Goal: Task Accomplishment & Management: Complete application form

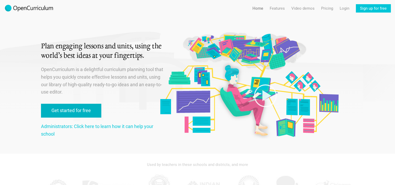
click at [84, 113] on link "Get started for free" at bounding box center [71, 111] width 60 height 14
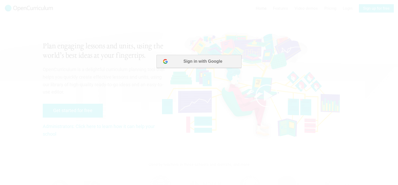
click at [198, 62] on button "Sign in with Google" at bounding box center [199, 61] width 85 height 13
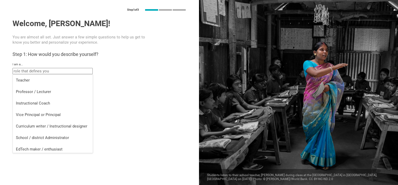
click at [76, 69] on input "text" at bounding box center [53, 71] width 80 height 6
click at [72, 89] on li "Professor / Lecturer" at bounding box center [53, 91] width 80 height 11
type input "Professor / Lecturer"
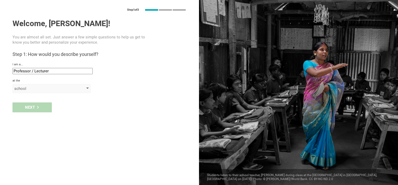
click at [35, 89] on div "school" at bounding box center [44, 88] width 60 height 5
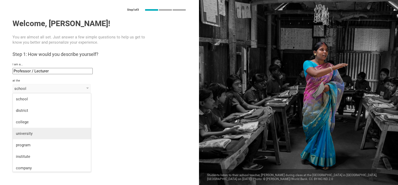
click at [58, 128] on li "university" at bounding box center [52, 133] width 78 height 11
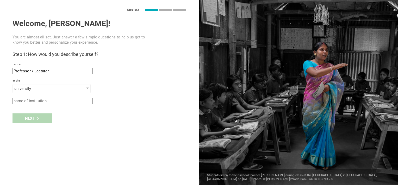
click at [39, 102] on input "text" at bounding box center [53, 101] width 80 height 6
type input "texas a &m international"
click at [19, 97] on div "Welcome, Janet! You are almost all set. Just answer a few simple questions to h…" at bounding box center [100, 61] width 174 height 85
click at [19, 103] on input "texas a &m international" at bounding box center [53, 101] width 80 height 6
click at [21, 101] on input "texas a &m international" at bounding box center [53, 101] width 80 height 6
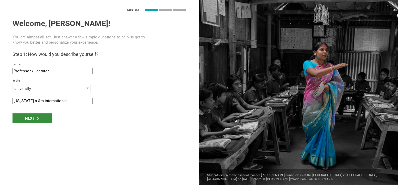
click at [44, 116] on div "Next" at bounding box center [32, 118] width 39 height 10
type input "San Antonio, Texas"
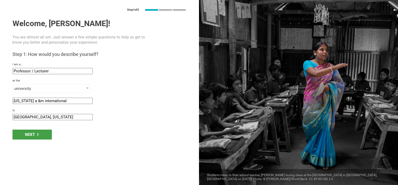
click at [50, 117] on input "San Antonio, Texas" at bounding box center [53, 117] width 80 height 6
type input "laredo texas"
click at [37, 137] on div "Next" at bounding box center [32, 134] width 39 height 10
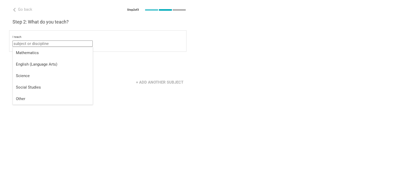
click at [45, 45] on input "text" at bounding box center [53, 43] width 80 height 6
click at [47, 53] on div "Mathematics" at bounding box center [53, 52] width 74 height 5
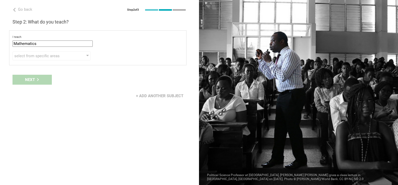
click at [50, 44] on input "Mathematics" at bounding box center [53, 43] width 80 height 6
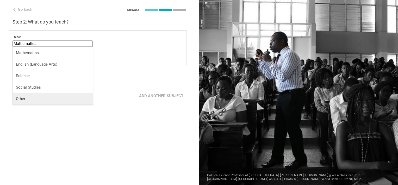
click at [39, 97] on div "Other" at bounding box center [53, 98] width 74 height 5
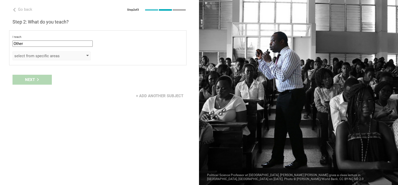
click at [47, 58] on div "select from specific areas" at bounding box center [52, 55] width 78 height 9
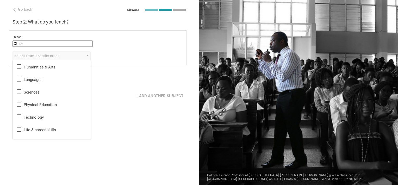
click at [58, 44] on input "Other" at bounding box center [53, 43] width 80 height 6
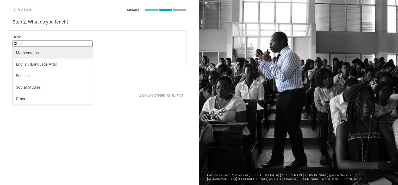
click at [54, 54] on div "Mathematics" at bounding box center [53, 52] width 74 height 5
type input "Mathematics"
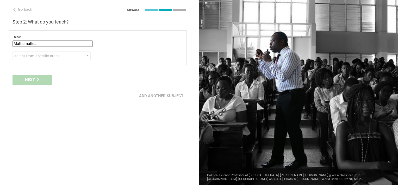
click at [54, 54] on div "select from specific areas" at bounding box center [44, 55] width 60 height 5
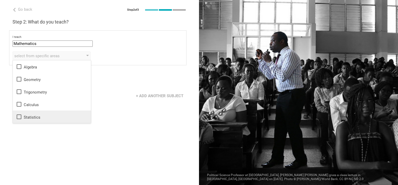
click at [36, 116] on div "Statistics" at bounding box center [52, 116] width 72 height 6
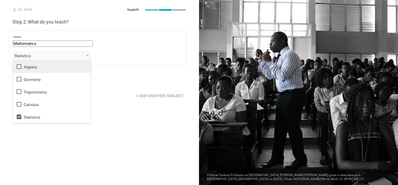
click at [33, 66] on div "Algebra" at bounding box center [52, 66] width 72 height 6
click at [105, 126] on div "Go back Step 2 of 3 Welcome, Janet! You are almost all set. Just answer a few s…" at bounding box center [99, 92] width 199 height 185
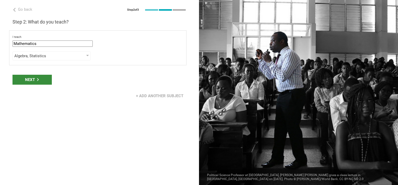
click at [37, 79] on icon at bounding box center [38, 79] width 3 height 3
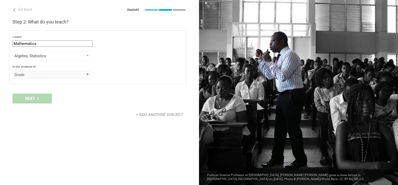
click at [40, 75] on div "Grade" at bounding box center [44, 74] width 60 height 5
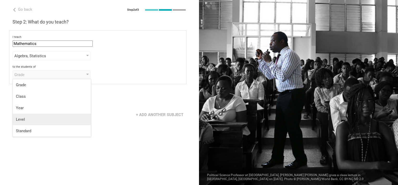
click at [32, 120] on div "Level" at bounding box center [52, 119] width 72 height 5
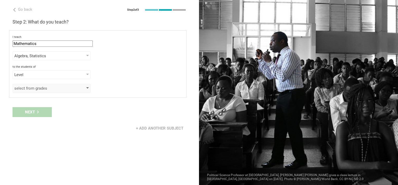
click at [41, 90] on div "select from grades" at bounding box center [52, 88] width 78 height 9
click at [46, 78] on div "I teach Mathematics Mathematics English (Language Arts) Science Social Studies …" at bounding box center [98, 63] width 178 height 67
click at [45, 75] on div "Level" at bounding box center [44, 74] width 60 height 5
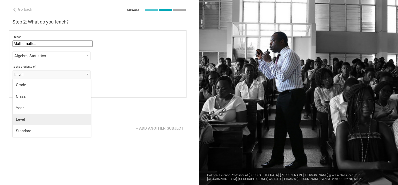
click at [39, 119] on div "Level" at bounding box center [52, 119] width 72 height 5
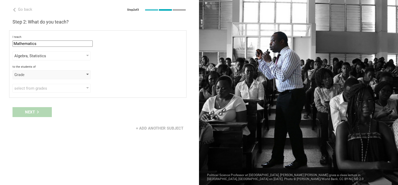
click at [51, 77] on div "Grade" at bounding box center [52, 74] width 78 height 9
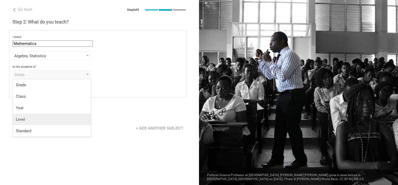
click at [41, 117] on div "Level" at bounding box center [52, 119] width 72 height 5
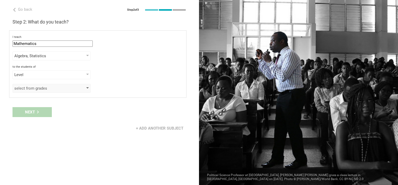
click at [48, 89] on div "select from grades" at bounding box center [44, 88] width 60 height 5
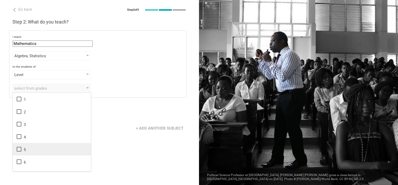
scroll to position [84, 0]
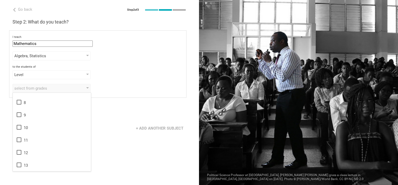
click at [54, 152] on div "12" at bounding box center [52, 152] width 72 height 6
click at [48, 162] on div "13" at bounding box center [52, 164] width 72 height 6
click at [104, 142] on div "Go back Step 2 of 3 Welcome, Janet! You are almost all set. Just answer a few s…" at bounding box center [99, 92] width 199 height 185
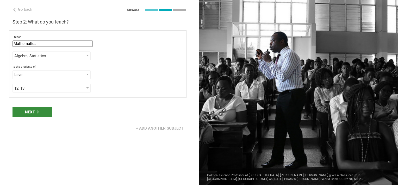
click at [40, 108] on div "Next" at bounding box center [32, 112] width 39 height 10
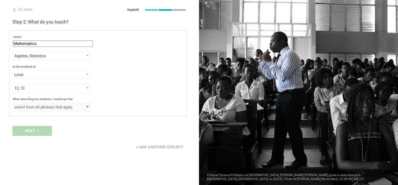
click at [59, 107] on div "select from all phrases that apply" at bounding box center [44, 106] width 60 height 5
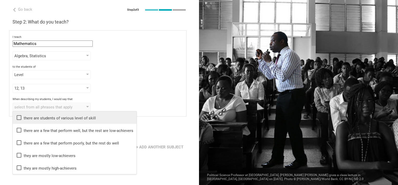
click at [72, 118] on div "there are students of various level of skill" at bounding box center [75, 117] width 118 height 6
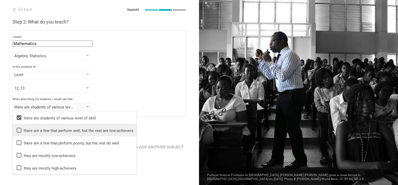
click at [75, 129] on div "there are a few that perform well, but the rest are low-achievers" at bounding box center [75, 130] width 118 height 6
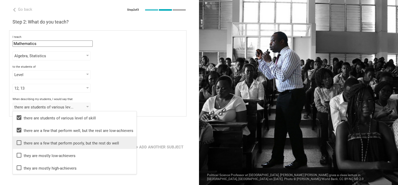
click at [74, 142] on div "there are a few that perform poorly, but the rest do well" at bounding box center [75, 142] width 118 height 6
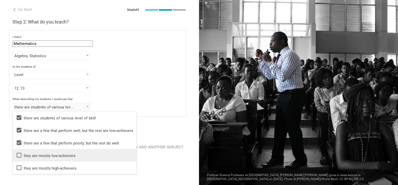
click at [68, 151] on li "they are mostly low-achievers" at bounding box center [75, 155] width 124 height 13
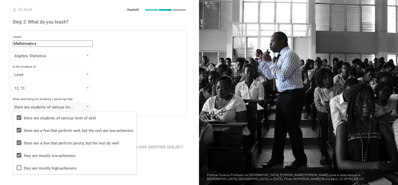
click at [193, 94] on div "Go back Step 2 of 3 Welcome, Janet! You are almost all set. Just answer a few s…" at bounding box center [99, 92] width 199 height 185
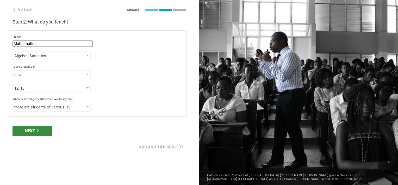
click at [44, 132] on div "Next" at bounding box center [32, 131] width 39 height 10
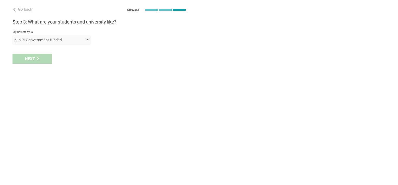
click at [27, 42] on div "public / government-funded" at bounding box center [44, 39] width 60 height 5
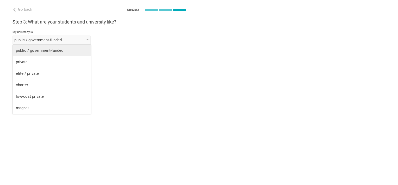
click at [33, 49] on div "public / government-funded" at bounding box center [52, 50] width 72 height 5
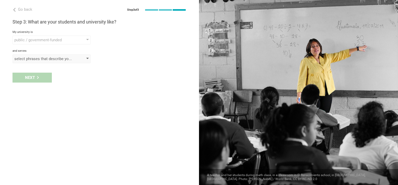
click at [41, 56] on div "select phrases that describe your student population" at bounding box center [44, 58] width 60 height 5
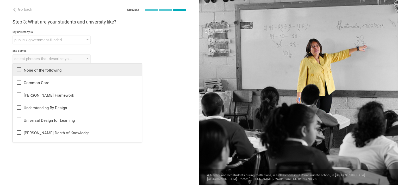
click at [43, 67] on div "None of the following" at bounding box center [77, 69] width 123 height 6
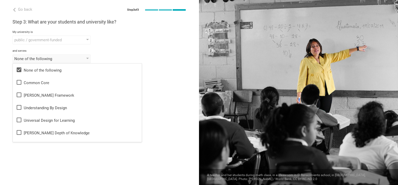
click at [170, 70] on div "Done" at bounding box center [99, 77] width 199 height 16
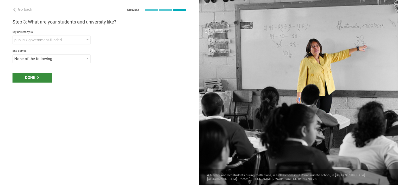
click at [39, 78] on icon at bounding box center [38, 77] width 3 height 3
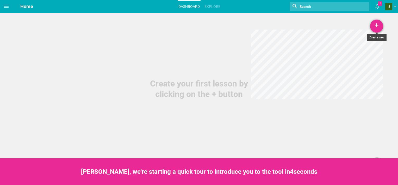
click at [378, 22] on div "+" at bounding box center [377, 26] width 13 height 13
click at [367, 40] on link "Lesson" at bounding box center [363, 40] width 39 height 11
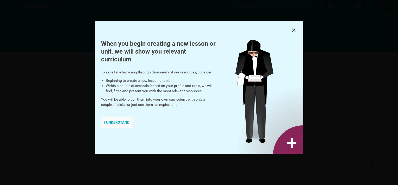
click at [117, 123] on div "I understand" at bounding box center [117, 121] width 32 height 11
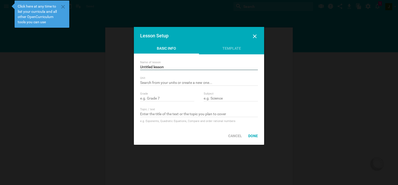
click at [172, 67] on input "Untitled lesson" at bounding box center [199, 67] width 118 height 5
type input "U"
type input "Corequesite Introductory Statistics"
click at [181, 87] on div "Name of lesson Corequesite Introductory Statistics Unit Nothing found with term…" at bounding box center [199, 90] width 130 height 72
click at [186, 80] on input "text" at bounding box center [199, 82] width 118 height 5
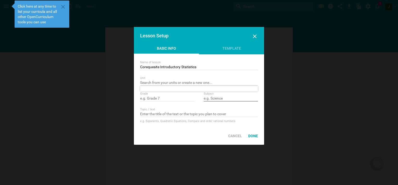
click at [212, 98] on input "text" at bounding box center [231, 98] width 54 height 5
type input "Math"
click at [178, 115] on input "text" at bounding box center [199, 114] width 118 height 5
click at [255, 137] on div "Done" at bounding box center [253, 135] width 16 height 11
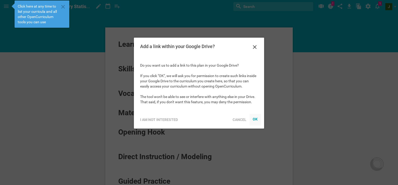
click at [256, 119] on div "OK" at bounding box center [255, 119] width 5 height 4
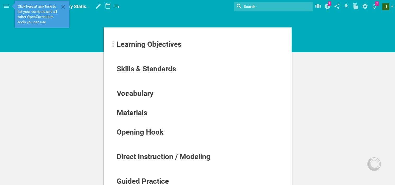
click at [174, 45] on span "Learning Objectives" at bounding box center [149, 44] width 65 height 9
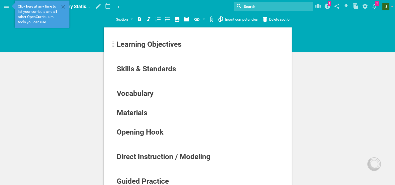
click at [180, 47] on span "Learning Objectives" at bounding box center [149, 44] width 65 height 9
click at [112, 51] on icon "To enrich screen reader interactions, please activate Accessibility in Grammarl…" at bounding box center [111, 52] width 6 height 6
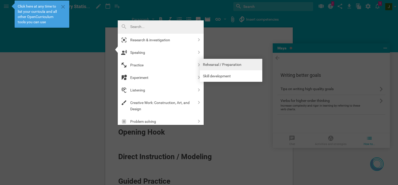
click at [227, 60] on link "Rehearsal / Preparation" at bounding box center [231, 64] width 63 height 11
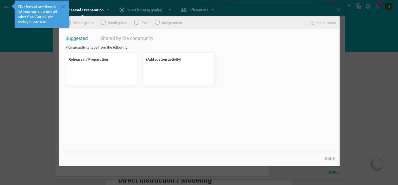
click at [50, 63] on div at bounding box center [199, 92] width 398 height 185
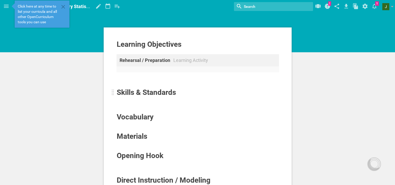
click at [168, 92] on span "Skills & Standards" at bounding box center [146, 92] width 59 height 9
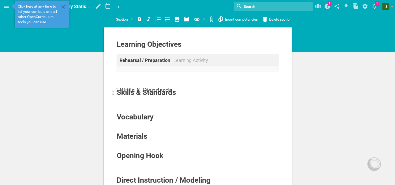
click at [113, 90] on div "To enrich screen reader interactions, please activate Accessibility in Grammarl…" at bounding box center [113, 92] width 3 height 6
click at [132, 91] on span "Skills & Standards" at bounding box center [146, 92] width 59 height 9
click at [110, 85] on icon "To enrich screen reader interactions, please activate Accessibility in Grammarl…" at bounding box center [110, 85] width 5 height 5
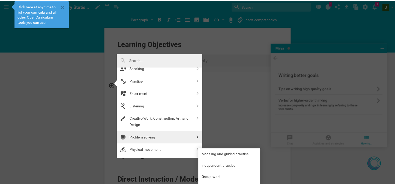
scroll to position [20, 0]
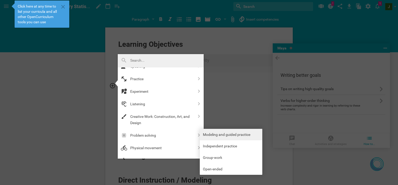
click at [220, 134] on link "Modeling and guided practice" at bounding box center [231, 134] width 63 height 11
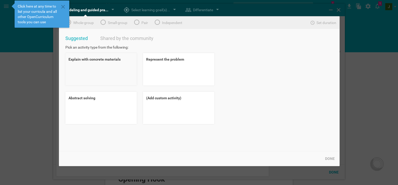
click at [102, 69] on div "Explain with concrete materials" at bounding box center [100, 69] width 71 height 32
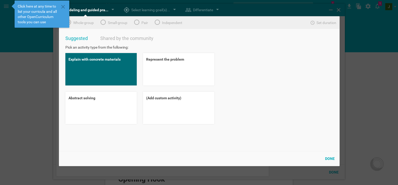
click at [330, 157] on div "Done" at bounding box center [330, 158] width 16 height 11
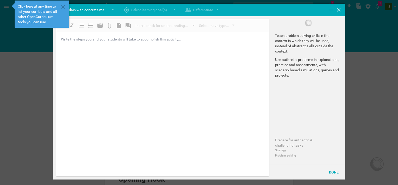
click at [121, 75] on div "Insert check for understanding... Instant data gathering Thumbs Color cards Wri…" at bounding box center [162, 97] width 213 height 157
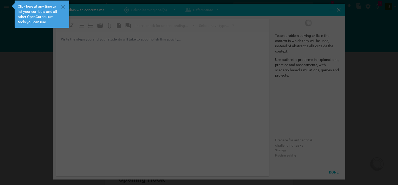
drag, startPoint x: 118, startPoint y: 86, endPoint x: 110, endPoint y: 27, distance: 60.1
click at [110, 27] on div "Home Planner My Libraries My Curriculum My Files Corequesite Introductory Stati…" at bounding box center [199, 92] width 398 height 185
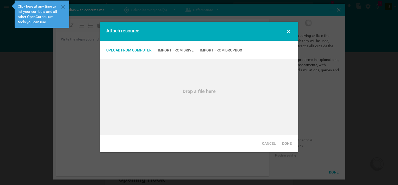
click at [127, 50] on div "Upload from computer" at bounding box center [128, 49] width 45 height 5
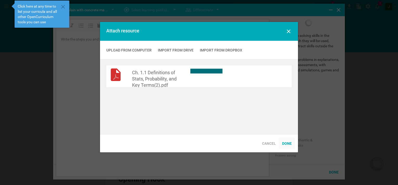
click at [288, 141] on div "Done" at bounding box center [287, 142] width 16 height 11
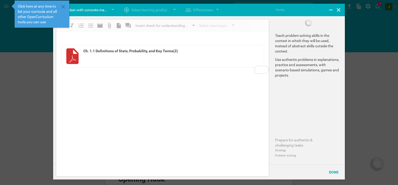
click at [171, 23] on div "Insert check for understanding..." at bounding box center [162, 25] width 53 height 6
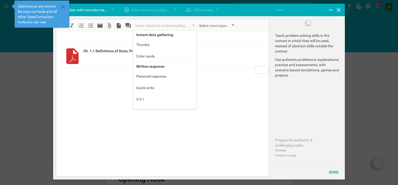
click at [225, 26] on div "Select move type..." at bounding box center [214, 25] width 30 height 6
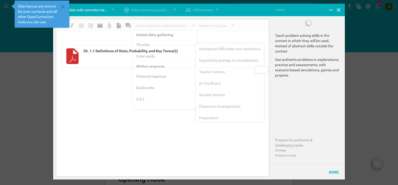
click at [155, 148] on div "Insert check for understanding... Instant data gathering Thumbs Color cards Wri…" at bounding box center [162, 97] width 213 height 157
drag, startPoint x: 155, startPoint y: 148, endPoint x: 117, endPoint y: 128, distance: 43.7
click at [117, 128] on div "Insert check for understanding... Instant data gathering Thumbs Color cards Wri…" at bounding box center [162, 97] width 213 height 157
click at [332, 172] on div "Done" at bounding box center [334, 171] width 16 height 11
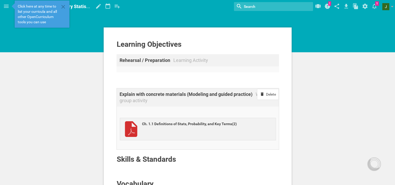
click at [232, 123] on div "Ch. 1.1 Definitions of Stats, Probability, and Key Terms(2)" at bounding box center [195, 123] width 107 height 5
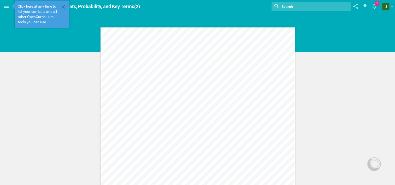
click at [166, 44] on div "Statistics is the collection, analysis, interpretation, and presentation of dat…" at bounding box center [197, 152] width 194 height 251
click at [66, 7] on icon at bounding box center [63, 7] width 6 height 6
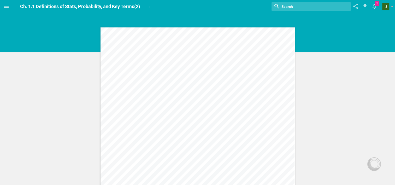
click at [24, 3] on div "Ch. 1.1 Definitions of Stats, Probability, and Key Terms(2)" at bounding box center [80, 6] width 120 height 13
click at [53, 3] on div "Ch. 1.1 Definitions of Stats, Probability, and Key Terms(2)" at bounding box center [80, 6] width 120 height 13
click at [7, 9] on icon at bounding box center [6, 6] width 6 height 6
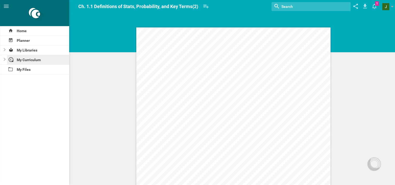
click at [34, 58] on div "My Curriculum" at bounding box center [38, 59] width 62 height 9
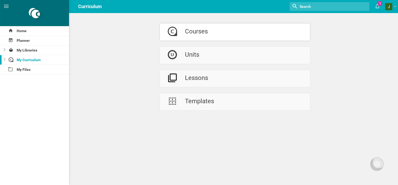
click at [224, 39] on link "Courses" at bounding box center [235, 31] width 150 height 17
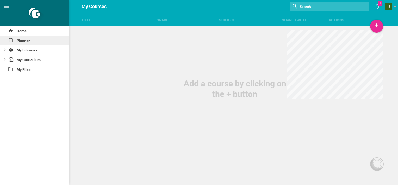
click at [55, 42] on div "Planner" at bounding box center [34, 40] width 69 height 9
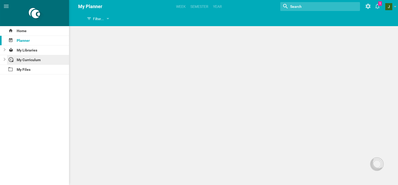
click at [50, 58] on div "My Curriculum" at bounding box center [38, 59] width 62 height 9
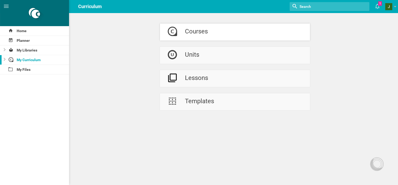
click at [199, 36] on div "Courses" at bounding box center [196, 31] width 23 height 17
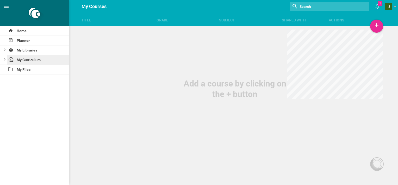
click at [46, 62] on div "My Curriculum" at bounding box center [38, 59] width 62 height 9
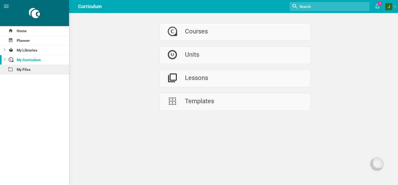
click at [43, 69] on div "My Files" at bounding box center [34, 69] width 69 height 9
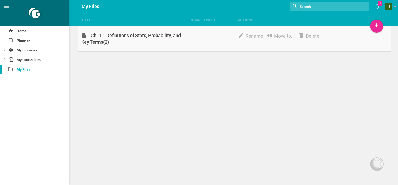
click at [237, 35] on div "Rename Move to... [GEOGRAPHIC_DATA]" at bounding box center [313, 35] width 157 height 7
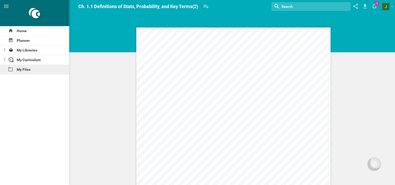
click at [31, 71] on div "My Files" at bounding box center [34, 69] width 69 height 9
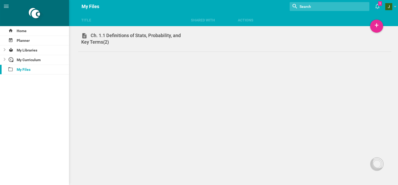
click at [210, 19] on div "Shared with" at bounding box center [211, 19] width 47 height 5
click at [48, 25] on div at bounding box center [34, 13] width 69 height 26
click at [43, 26] on div at bounding box center [34, 13] width 69 height 26
click at [37, 32] on div "Home" at bounding box center [34, 30] width 69 height 9
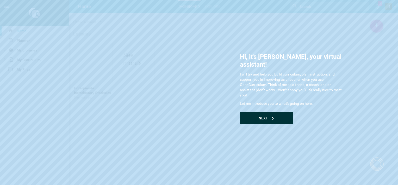
click at [277, 112] on div "Next" at bounding box center [266, 117] width 53 height 11
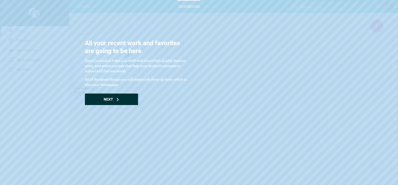
click at [102, 100] on div "Next" at bounding box center [111, 98] width 53 height 11
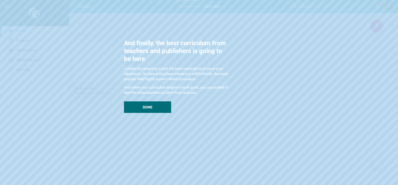
click at [138, 101] on div "And finally, the best curriculum from teachers and publishers is going to be he…" at bounding box center [176, 76] width 104 height 74
click at [154, 106] on div "Done" at bounding box center [147, 106] width 47 height 11
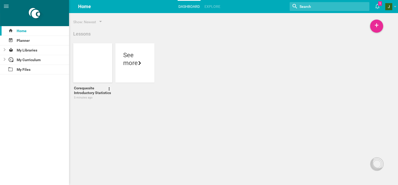
click at [94, 73] on div at bounding box center [95, 74] width 39 height 9
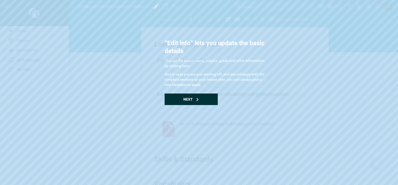
click at [194, 96] on div "Next" at bounding box center [191, 98] width 53 height 11
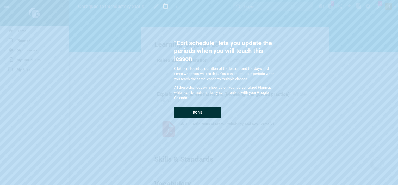
click at [202, 111] on span "Done" at bounding box center [198, 112] width 10 height 4
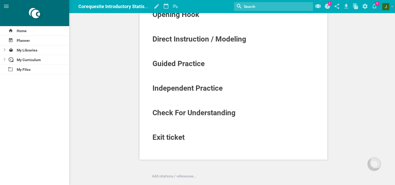
scroll to position [197, 0]
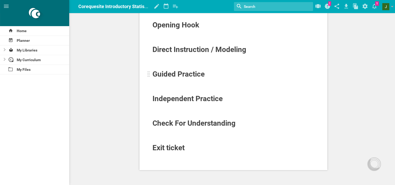
click at [185, 75] on span "Guided Practice" at bounding box center [178, 74] width 52 height 9
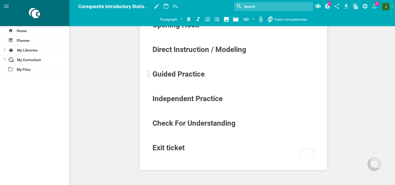
click at [216, 75] on div "Guided Practice" at bounding box center [217, 74] width 130 height 8
click at [227, 78] on div "To enrich screen reader interactions, please activate Accessibility in Grammarl…" at bounding box center [233, 80] width 162 height 5
click at [148, 69] on icon "To enrich screen reader interactions, please activate Accessibility in Grammarl…" at bounding box center [146, 67] width 6 height 6
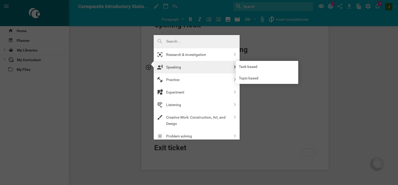
click at [170, 69] on div "Speaking" at bounding box center [198, 67] width 64 height 6
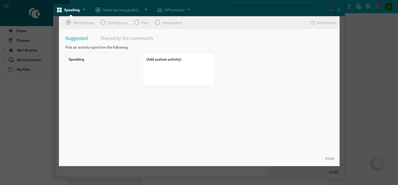
click at [107, 64] on div "Speaking" at bounding box center [100, 69] width 71 height 32
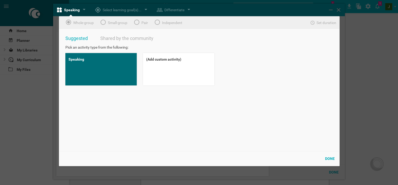
click at [332, 158] on div "Done" at bounding box center [330, 158] width 16 height 11
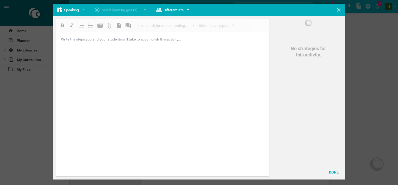
click at [185, 10] on div "Differentiate" at bounding box center [173, 10] width 40 height 13
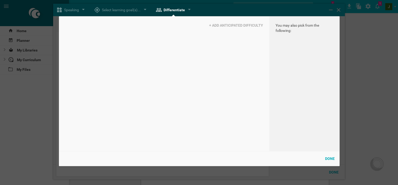
click at [333, 161] on div "Done" at bounding box center [330, 158] width 16 height 11
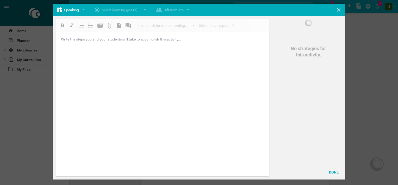
click at [341, 9] on icon at bounding box center [339, 10] width 6 height 6
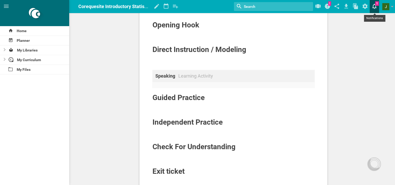
click at [374, 7] on icon at bounding box center [373, 6] width 9 height 13
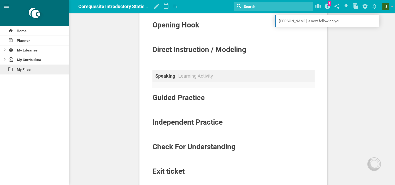
click at [46, 71] on div "My Files" at bounding box center [34, 69] width 69 height 9
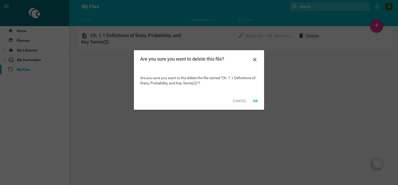
click at [318, 36] on div "Title Shared with Actions Home Planner My Libraries My Curriculum My Files My F…" at bounding box center [199, 92] width 398 height 185
click at [258, 101] on div "OK" at bounding box center [255, 100] width 11 height 11
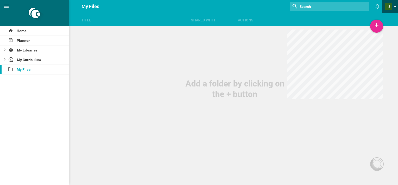
click at [392, 6] on span at bounding box center [389, 6] width 7 height 7
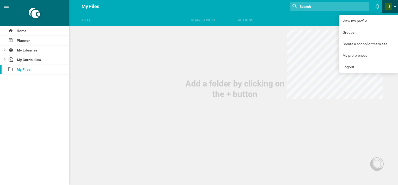
click at [394, 11] on link at bounding box center [392, 6] width 13 height 13
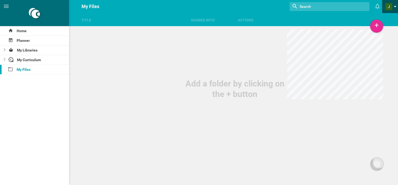
click at [394, 10] on link at bounding box center [392, 6] width 13 height 13
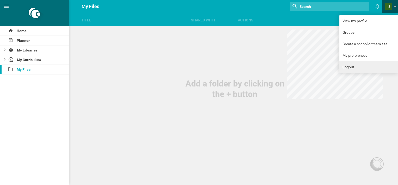
click at [351, 67] on link "Logout" at bounding box center [369, 66] width 59 height 11
